Goal: Task Accomplishment & Management: Manage account settings

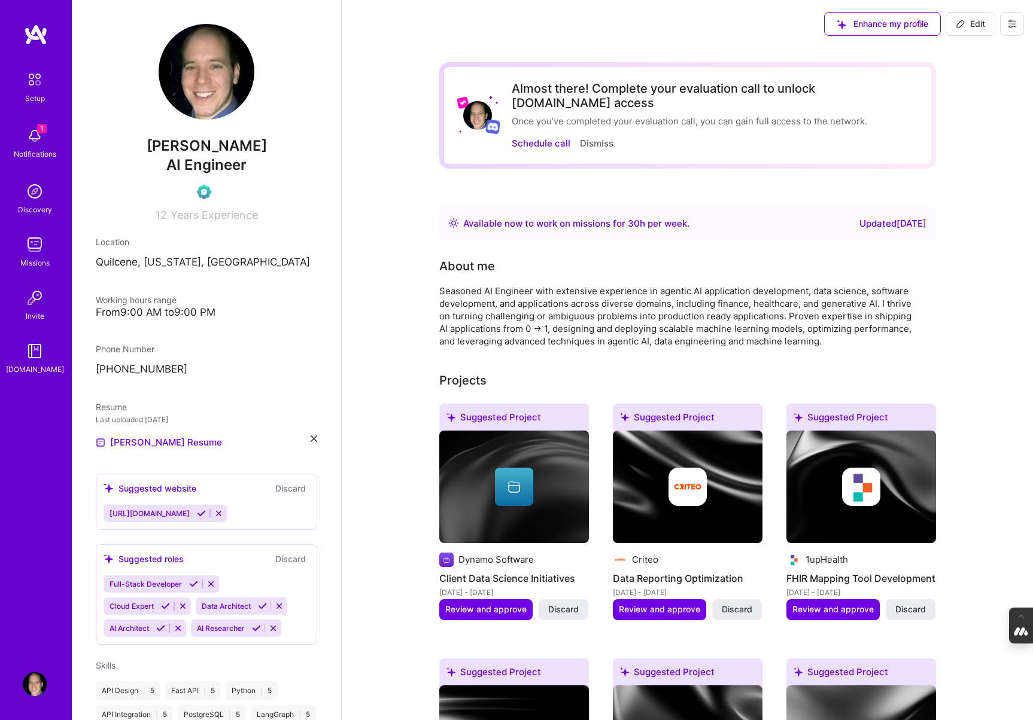
click at [1018, 19] on button at bounding box center [1012, 24] width 24 height 24
click at [982, 111] on button "Log Out" at bounding box center [979, 112] width 90 height 31
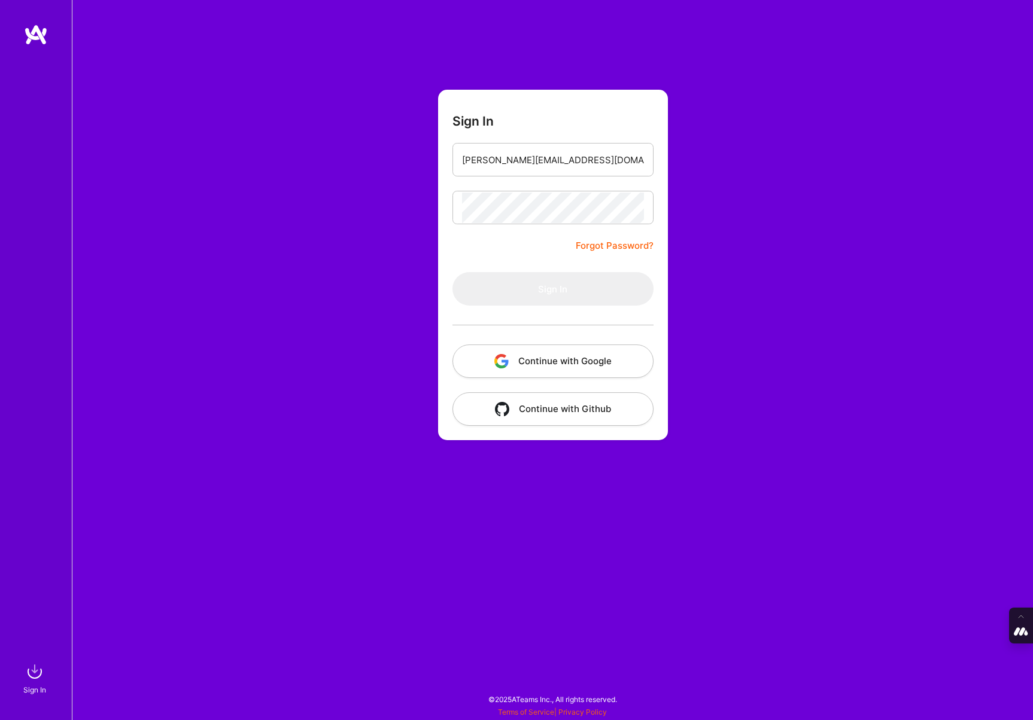
click at [527, 348] on button "Continue with Google" at bounding box center [552, 362] width 201 height 34
